Goal: Transaction & Acquisition: Book appointment/travel/reservation

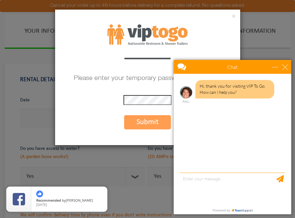
click at [144, 121] on button "Submit" at bounding box center [147, 122] width 47 height 14
click at [285, 70] on div "close" at bounding box center [285, 67] width 6 height 6
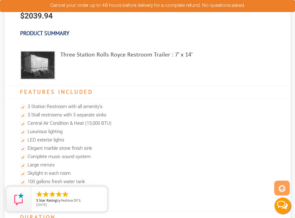
scroll to position [443, 0]
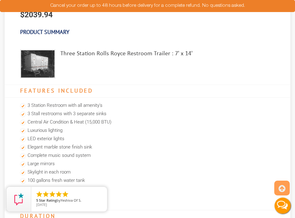
click at [44, 76] on img at bounding box center [37, 63] width 35 height 29
click at [97, 56] on div "Three Station Rolls Royce Restroom Trailer : 7' x 14'" at bounding box center [126, 63] width 132 height 29
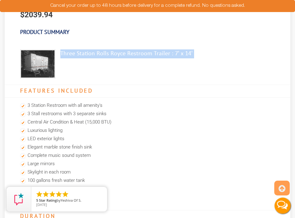
click at [97, 56] on div "Three Station Rolls Royce Restroom Trailer : 7' x 14'" at bounding box center [126, 63] width 132 height 29
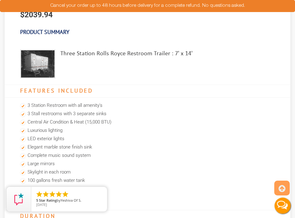
click at [110, 90] on h4 "Features Included" at bounding box center [147, 91] width 285 height 13
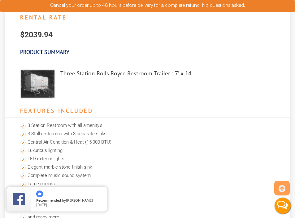
scroll to position [422, 0]
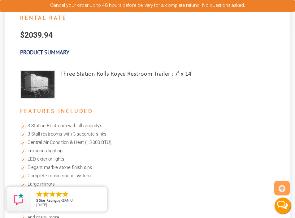
click at [68, 80] on div "Three Station Rolls Royce Restroom Trailer : 7' x 14'" at bounding box center [126, 84] width 132 height 29
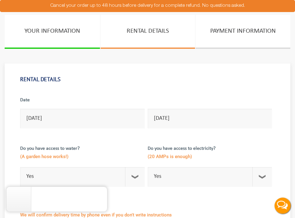
scroll to position [0, 0]
click at [158, 29] on link "RENTAL DETAILS" at bounding box center [148, 32] width 95 height 34
click at [143, 35] on link "RENTAL DETAILS" at bounding box center [148, 32] width 95 height 34
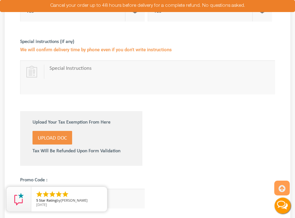
scroll to position [377, 0]
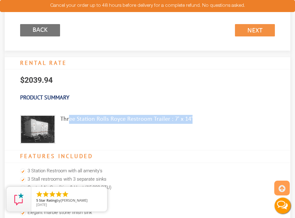
drag, startPoint x: 192, startPoint y: 123, endPoint x: 68, endPoint y: 122, distance: 123.7
click at [68, 122] on div "Three Station Rolls Royce Restroom Trailer : 7' x 14'" at bounding box center [106, 127] width 203 height 46
click at [68, 122] on div "Three Station Rolls Royce Restroom Trailer : 7' x 14'" at bounding box center [126, 129] width 132 height 29
drag, startPoint x: 61, startPoint y: 122, endPoint x: 196, endPoint y: 124, distance: 135.8
click at [196, 124] on div "Three Station Rolls Royce Restroom Trailer : 7' x 14'" at bounding box center [106, 127] width 203 height 46
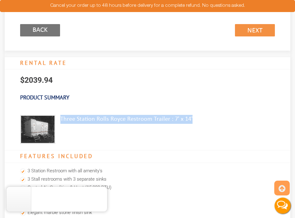
copy div "Three Station Rolls Royce Restroom Trailer : 7' x 14'"
